Goal: Information Seeking & Learning: Learn about a topic

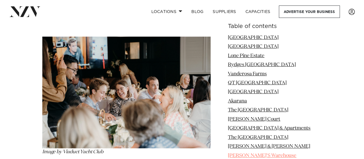
scroll to position [5349, 0]
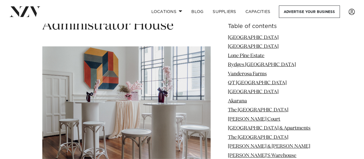
click at [239, 116] on li "[PERSON_NAME] Court" at bounding box center [275, 119] width 94 height 7
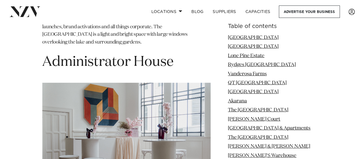
scroll to position [5109, 0]
click at [101, 95] on img at bounding box center [126, 138] width 169 height 112
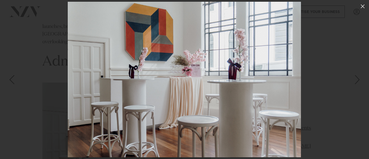
click at [352, 79] on link at bounding box center [359, 79] width 20 height 29
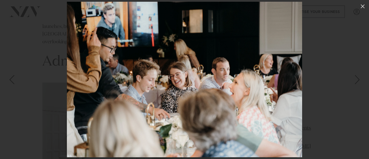
click at [352, 79] on div "23 / 31" at bounding box center [184, 79] width 369 height 159
click at [352, 79] on link at bounding box center [359, 79] width 20 height 29
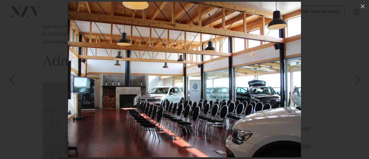
click at [352, 79] on link at bounding box center [359, 79] width 20 height 29
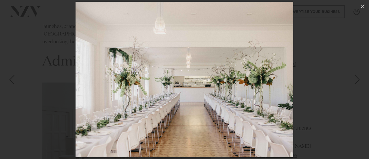
click at [352, 79] on link at bounding box center [359, 79] width 20 height 29
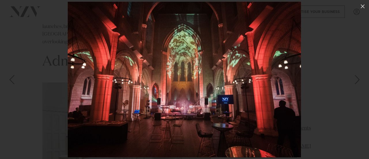
click at [352, 79] on link at bounding box center [359, 79] width 20 height 29
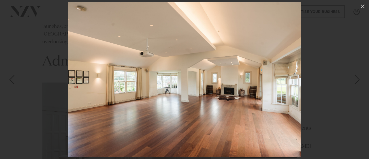
click at [352, 79] on link at bounding box center [359, 79] width 20 height 29
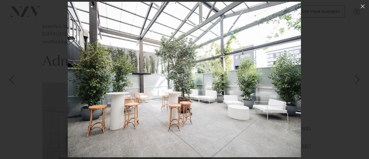
click at [352, 79] on link at bounding box center [359, 79] width 20 height 29
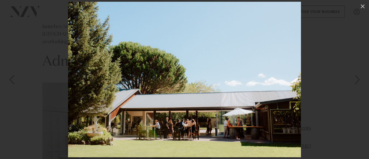
click at [352, 79] on link at bounding box center [359, 79] width 20 height 29
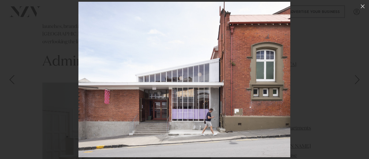
click at [352, 79] on link at bounding box center [359, 79] width 20 height 29
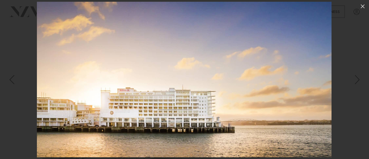
click at [352, 79] on link at bounding box center [359, 79] width 20 height 29
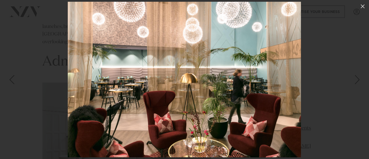
click at [352, 79] on link at bounding box center [359, 79] width 20 height 29
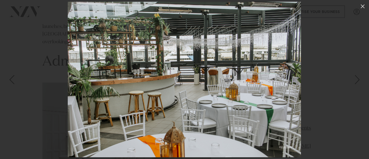
click at [352, 79] on link at bounding box center [359, 79] width 20 height 29
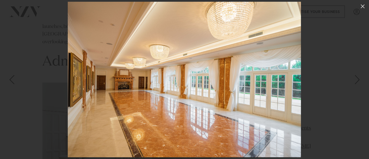
click at [352, 79] on link at bounding box center [359, 79] width 20 height 29
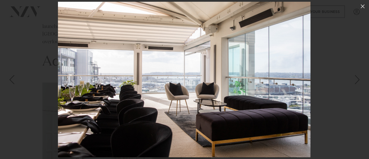
click at [352, 79] on link at bounding box center [359, 79] width 20 height 29
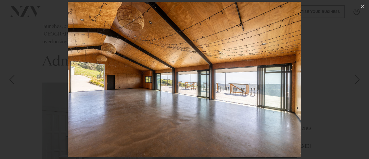
click at [357, 78] on div "Next slide" at bounding box center [357, 79] width 8 height 11
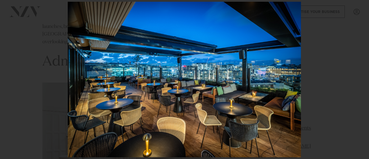
click at [357, 78] on div "6 / 31" at bounding box center [184, 79] width 369 height 159
click at [362, 6] on icon at bounding box center [362, 6] width 4 height 4
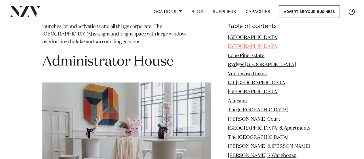
click at [269, 47] on link "[GEOGRAPHIC_DATA]" at bounding box center [253, 46] width 51 height 5
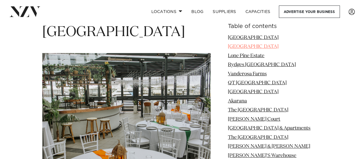
scroll to position [914, 0]
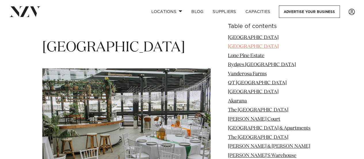
click at [244, 47] on link "[GEOGRAPHIC_DATA]" at bounding box center [253, 46] width 51 height 5
click at [250, 56] on link "Lone Pine Estate" at bounding box center [246, 55] width 37 height 5
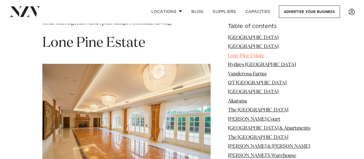
scroll to position [1106, 0]
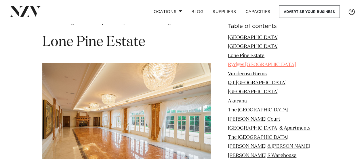
click at [255, 65] on link "Rydges [GEOGRAPHIC_DATA]" at bounding box center [262, 64] width 68 height 5
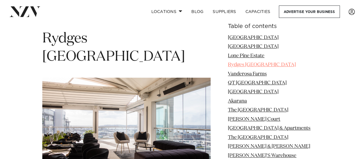
scroll to position [1314, 0]
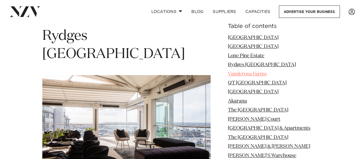
click at [256, 72] on link "Vanderosa Farms" at bounding box center [247, 73] width 39 height 5
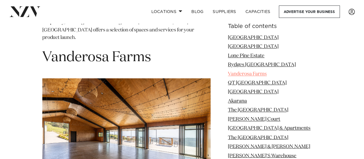
scroll to position [1504, 0]
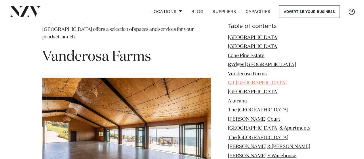
click at [257, 81] on link "QT [GEOGRAPHIC_DATA]" at bounding box center [257, 82] width 59 height 5
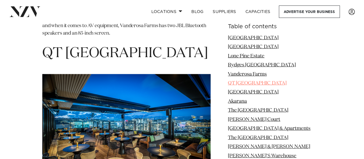
scroll to position [1719, 0]
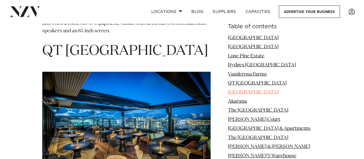
click at [257, 90] on link "[GEOGRAPHIC_DATA]" at bounding box center [253, 92] width 51 height 5
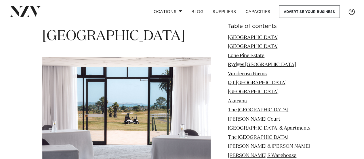
scroll to position [1940, 0]
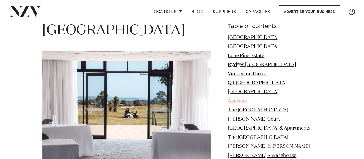
click at [247, 100] on link "Akarana" at bounding box center [237, 101] width 19 height 5
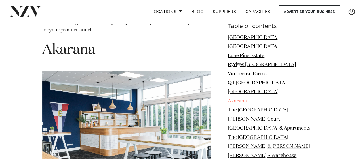
scroll to position [2140, 0]
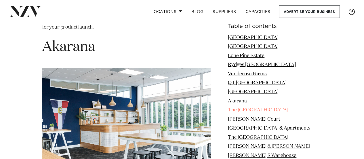
click at [248, 109] on link "The [GEOGRAPHIC_DATA]" at bounding box center [258, 110] width 60 height 5
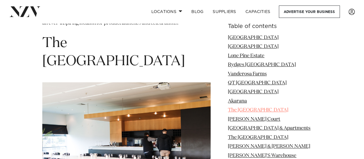
scroll to position [2348, 0]
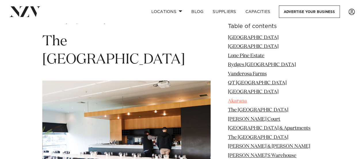
click at [247, 99] on link "Akarana" at bounding box center [237, 101] width 19 height 5
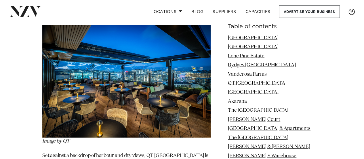
scroll to position [1766, 0]
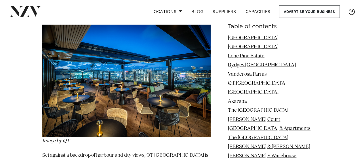
click at [250, 64] on link "Rydges [GEOGRAPHIC_DATA]" at bounding box center [262, 64] width 68 height 5
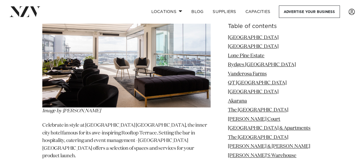
scroll to position [1386, 0]
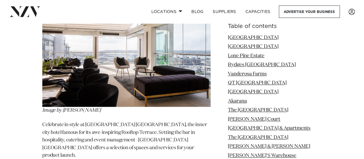
click at [154, 60] on img at bounding box center [126, 55] width 169 height 104
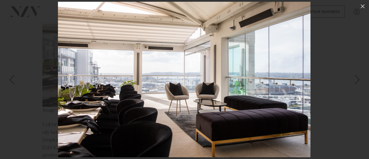
click at [359, 80] on div "Next slide" at bounding box center [357, 79] width 8 height 11
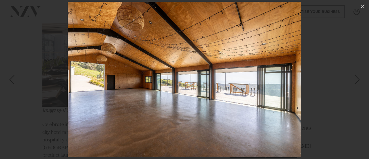
click at [359, 80] on div "Next slide" at bounding box center [357, 79] width 8 height 11
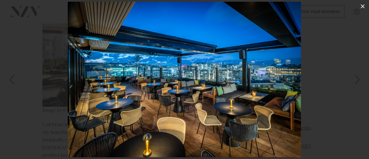
click at [364, 4] on icon at bounding box center [362, 6] width 7 height 7
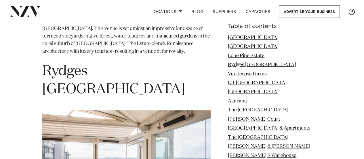
scroll to position [1278, 0]
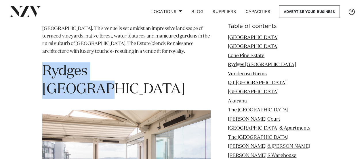
drag, startPoint x: 157, startPoint y: 61, endPoint x: 42, endPoint y: 70, distance: 114.7
click at [42, 70] on h1 "Rydges [GEOGRAPHIC_DATA]" at bounding box center [126, 80] width 169 height 36
copy h1 "Rydges [GEOGRAPHIC_DATA]"
